Goal: Find specific page/section: Find specific page/section

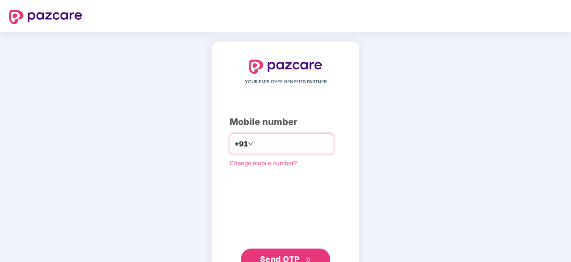
click at [262, 144] on input "number" at bounding box center [291, 143] width 73 height 14
click at [258, 142] on input "number" at bounding box center [291, 143] width 73 height 14
type input "**********"
click at [275, 254] on span "Send OTP" at bounding box center [280, 257] width 40 height 9
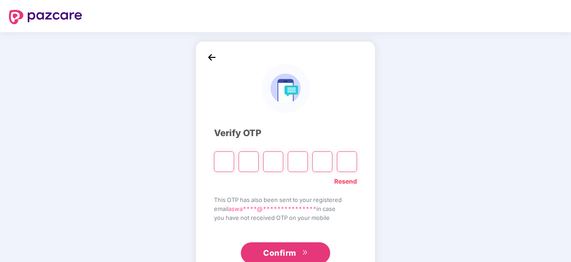
type input "*"
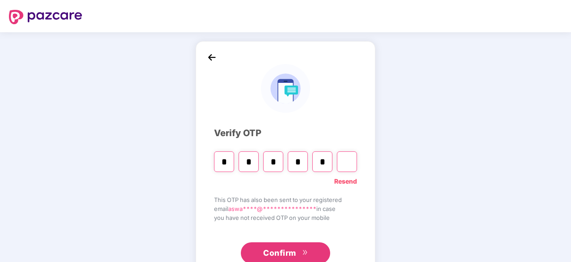
type input "*"
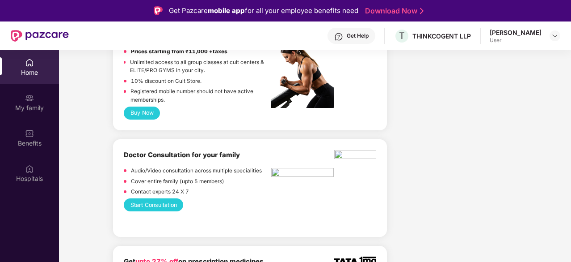
scroll to position [617, 0]
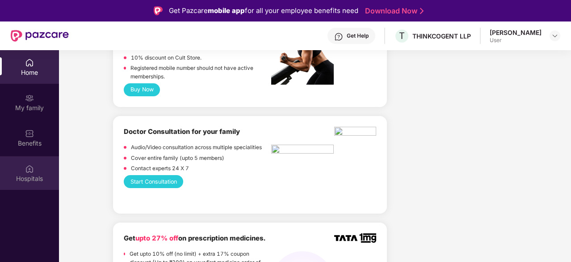
click at [31, 168] on img at bounding box center [29, 168] width 9 height 9
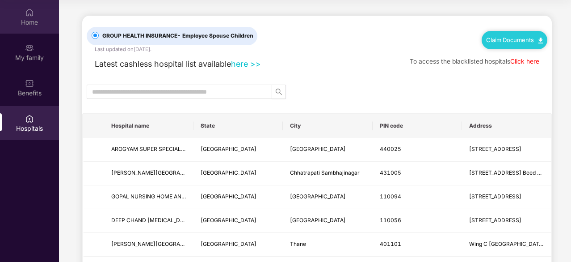
click at [31, 14] on img at bounding box center [29, 12] width 9 height 9
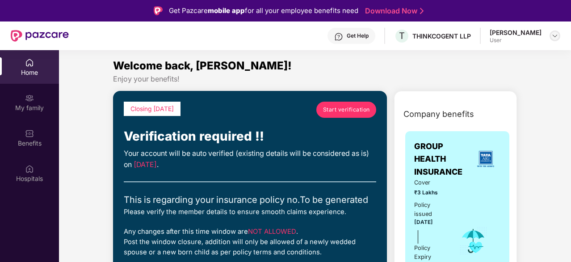
click at [557, 35] on img at bounding box center [555, 35] width 7 height 7
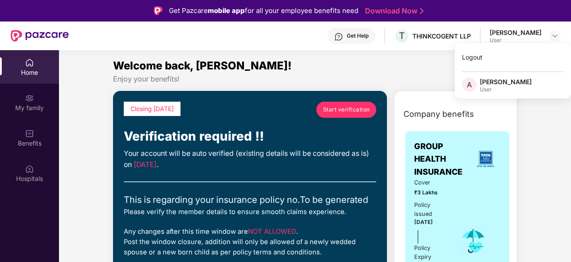
click at [505, 88] on div "User" at bounding box center [506, 89] width 52 height 7
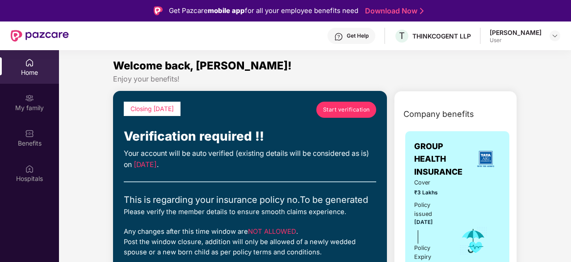
click at [501, 30] on div "[PERSON_NAME]" at bounding box center [516, 32] width 52 height 8
click at [558, 36] on img at bounding box center [555, 35] width 7 height 7
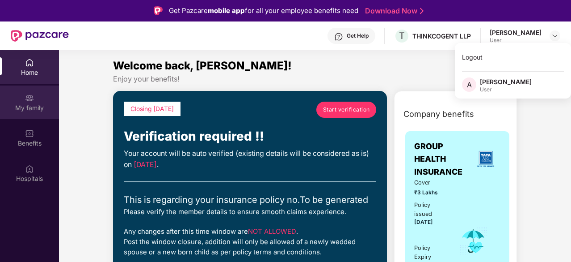
click at [29, 107] on div "My family" at bounding box center [29, 107] width 59 height 9
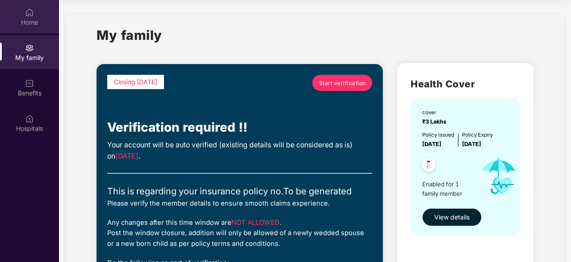
click at [30, 17] on img at bounding box center [29, 12] width 9 height 9
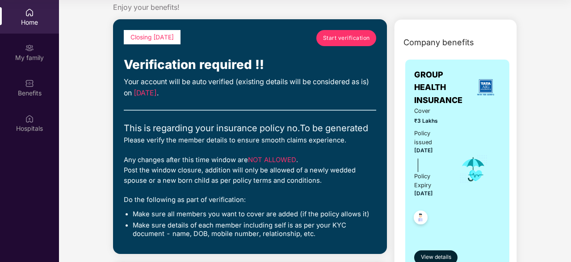
scroll to position [15, 0]
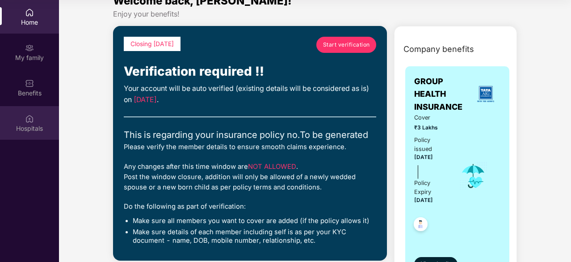
click at [27, 114] on img at bounding box center [29, 118] width 9 height 9
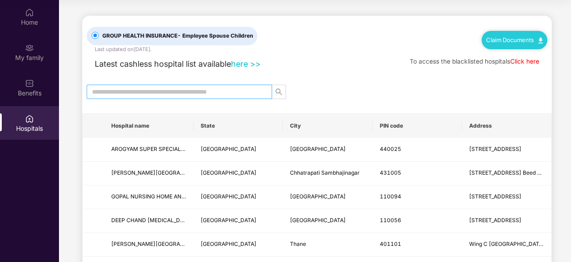
click at [183, 87] on input "text" at bounding box center [176, 92] width 168 height 10
click at [162, 90] on input "text" at bounding box center [176, 92] width 168 height 10
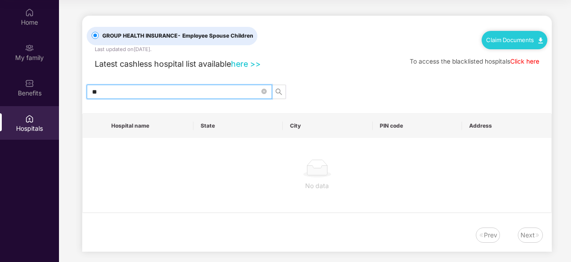
type input "*"
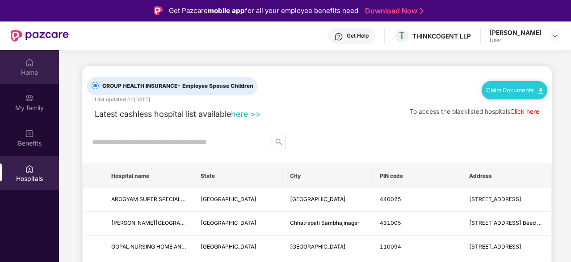
click at [25, 68] on div "Home" at bounding box center [29, 72] width 59 height 9
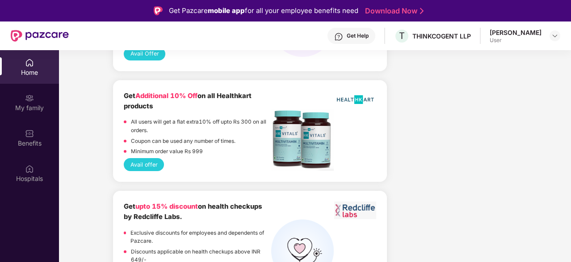
scroll to position [890, 0]
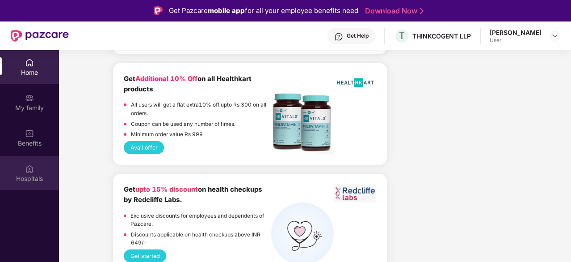
click at [32, 172] on img at bounding box center [29, 168] width 9 height 9
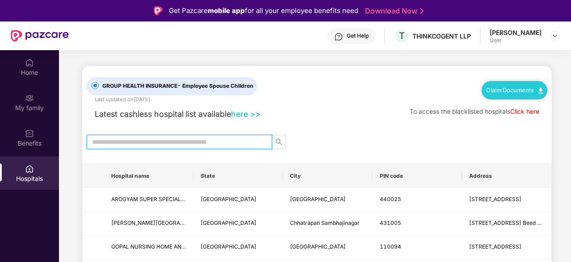
click at [106, 145] on input "text" at bounding box center [176, 142] width 168 height 10
click at [122, 137] on input "text" at bounding box center [176, 142] width 168 height 10
click at [123, 139] on input "text" at bounding box center [176, 142] width 168 height 10
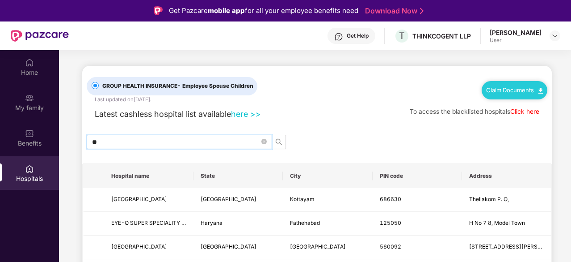
type input "*"
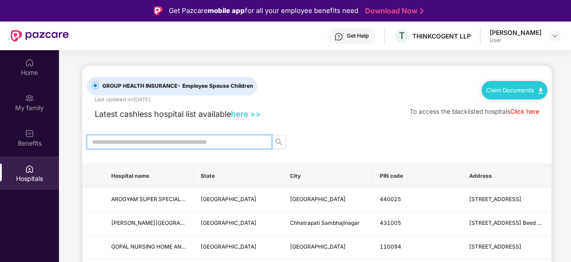
click at [138, 137] on input "text" at bounding box center [176, 142] width 168 height 10
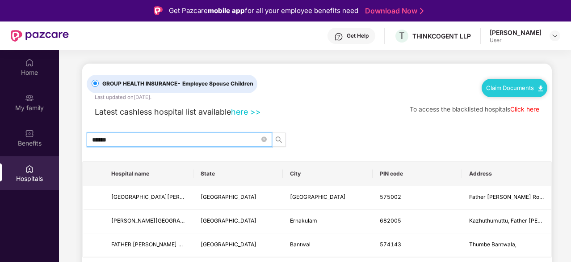
click at [127, 135] on input "******" at bounding box center [176, 140] width 168 height 10
type input "*"
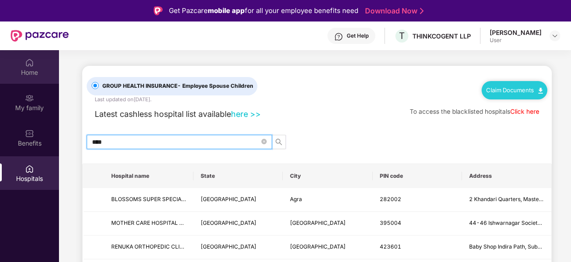
type input "****"
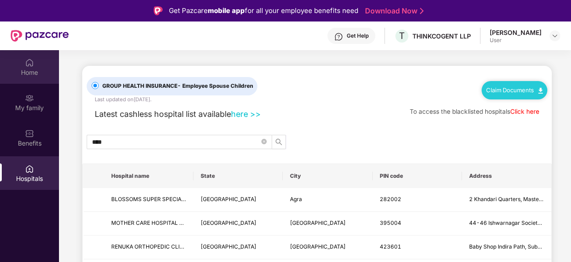
click at [34, 70] on div "Home" at bounding box center [29, 72] width 59 height 9
